Goal: Task Accomplishment & Management: Use online tool/utility

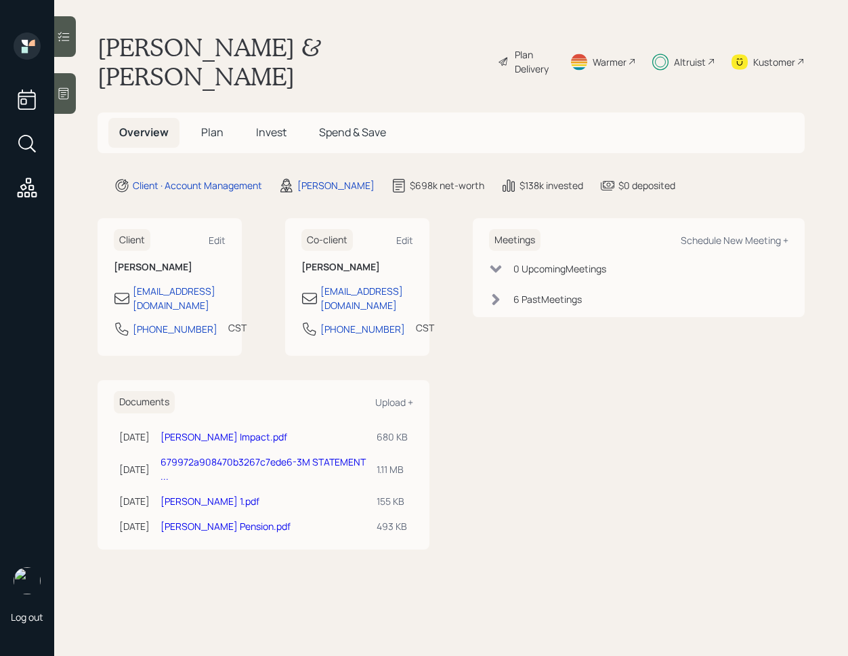
click at [67, 41] on icon at bounding box center [64, 37] width 14 height 14
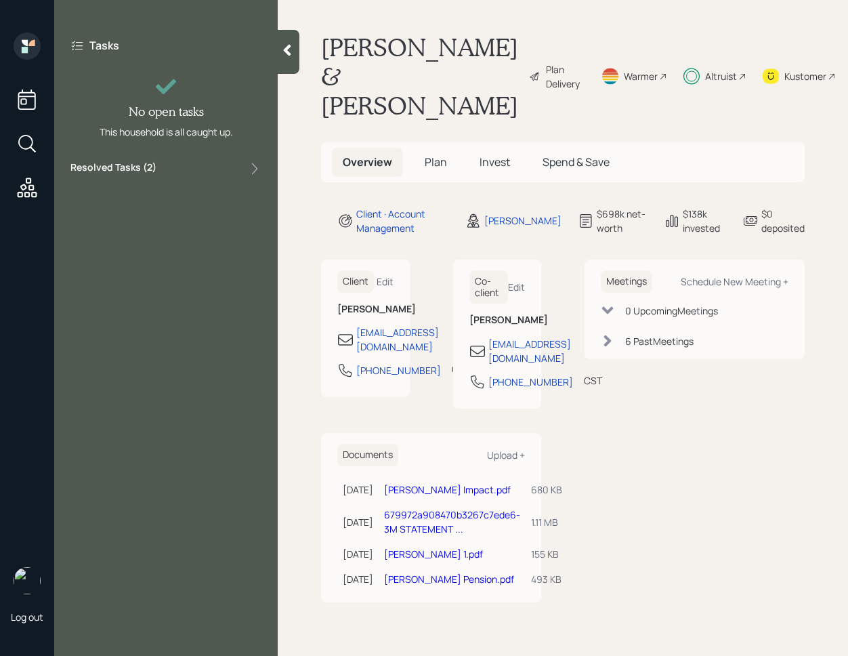
click at [167, 173] on div "Resolved Tasks ( 2 )" at bounding box center [165, 169] width 191 height 16
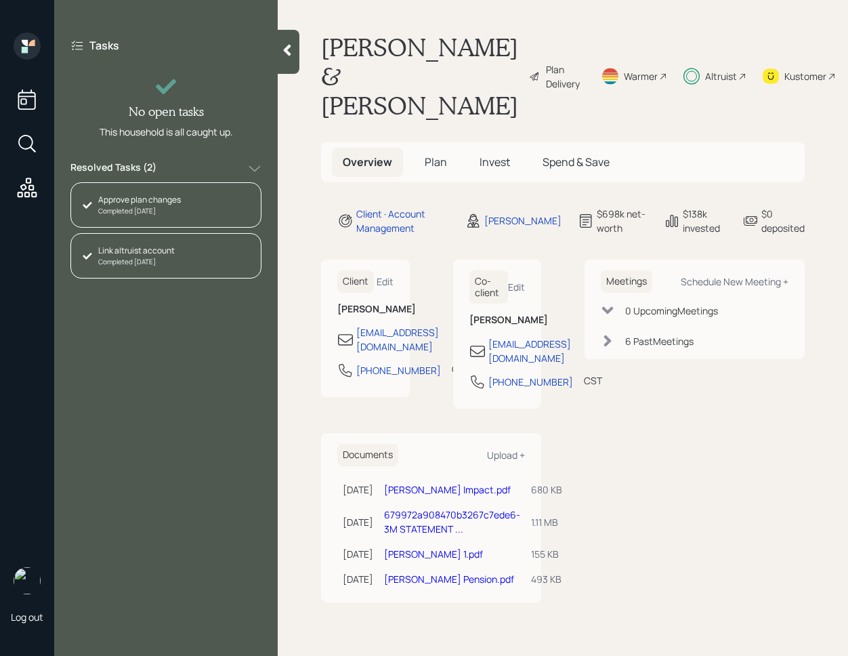
click at [167, 172] on div "Resolved Tasks ( 2 )" at bounding box center [165, 169] width 191 height 16
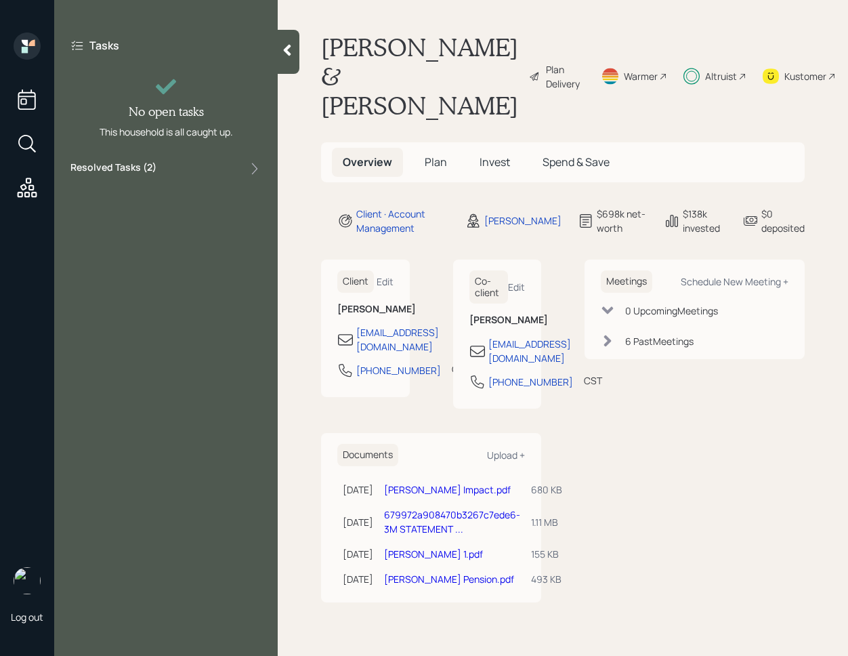
click at [434, 154] on span "Plan" at bounding box center [436, 161] width 22 height 15
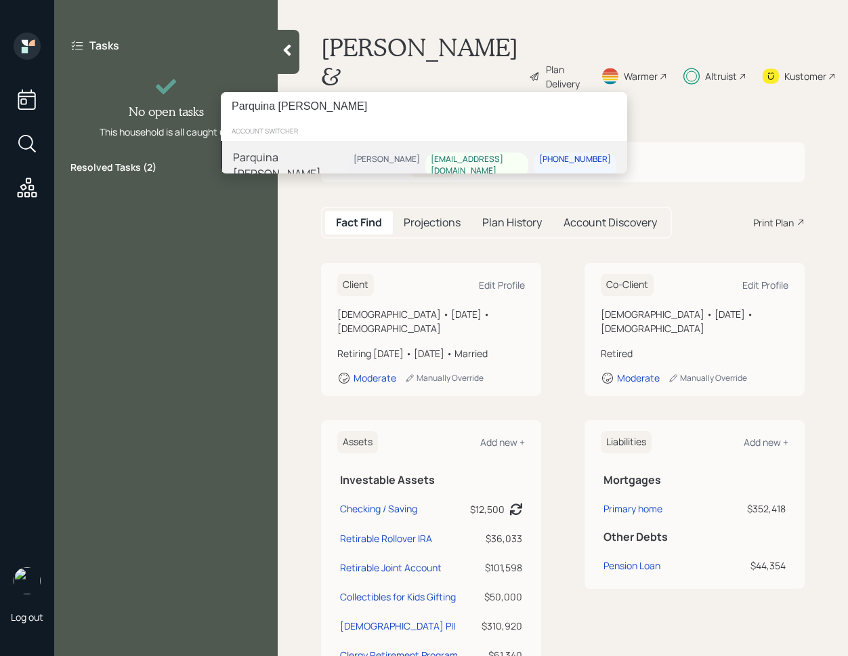
type input "Parquina [PERSON_NAME]"
click at [313, 161] on div "Parquina [PERSON_NAME] [PERSON_NAME] [EMAIL_ADDRESS][DOMAIN_NAME] [PHONE_NUMBER]" at bounding box center [424, 165] width 407 height 49
